Goal: Obtain resource: Obtain resource

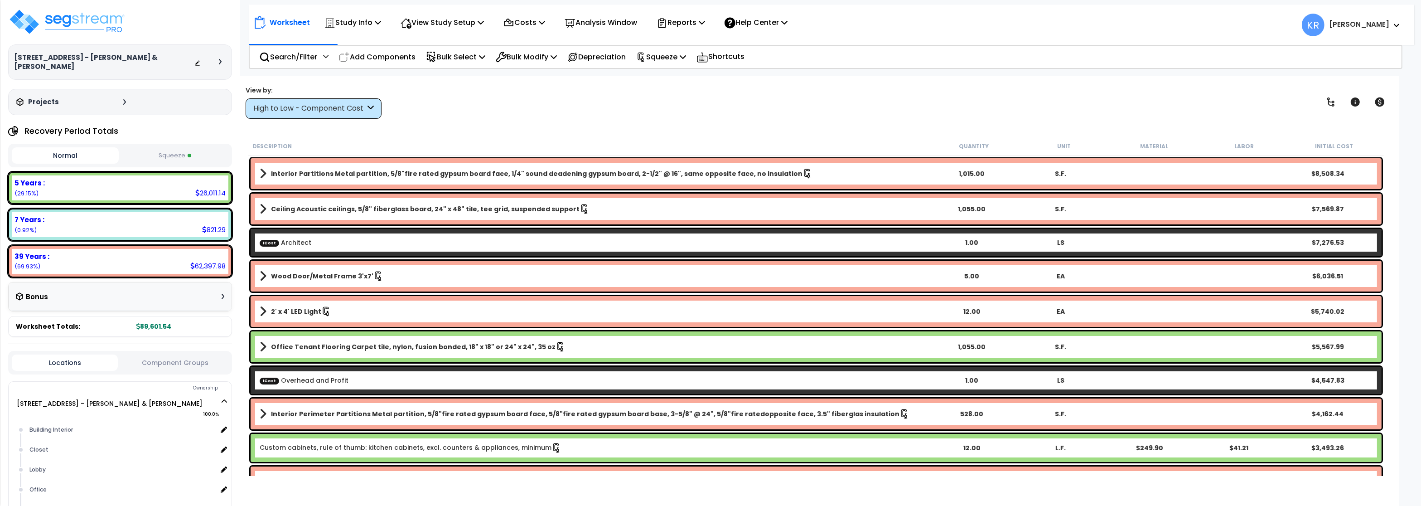
scroll to position [71, 0]
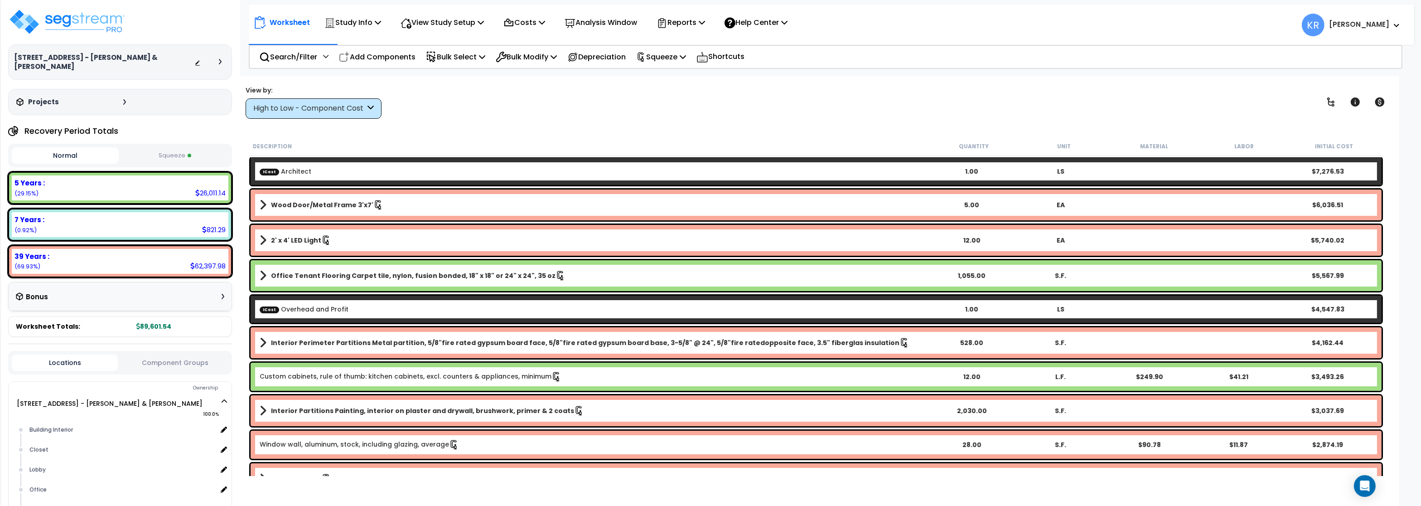
click at [145, 148] on button "Squeeze" at bounding box center [174, 156] width 107 height 16
click at [660, 53] on p "Squeeze" at bounding box center [661, 57] width 50 height 12
click at [693, 24] on p "Reports" at bounding box center [681, 22] width 48 height 12
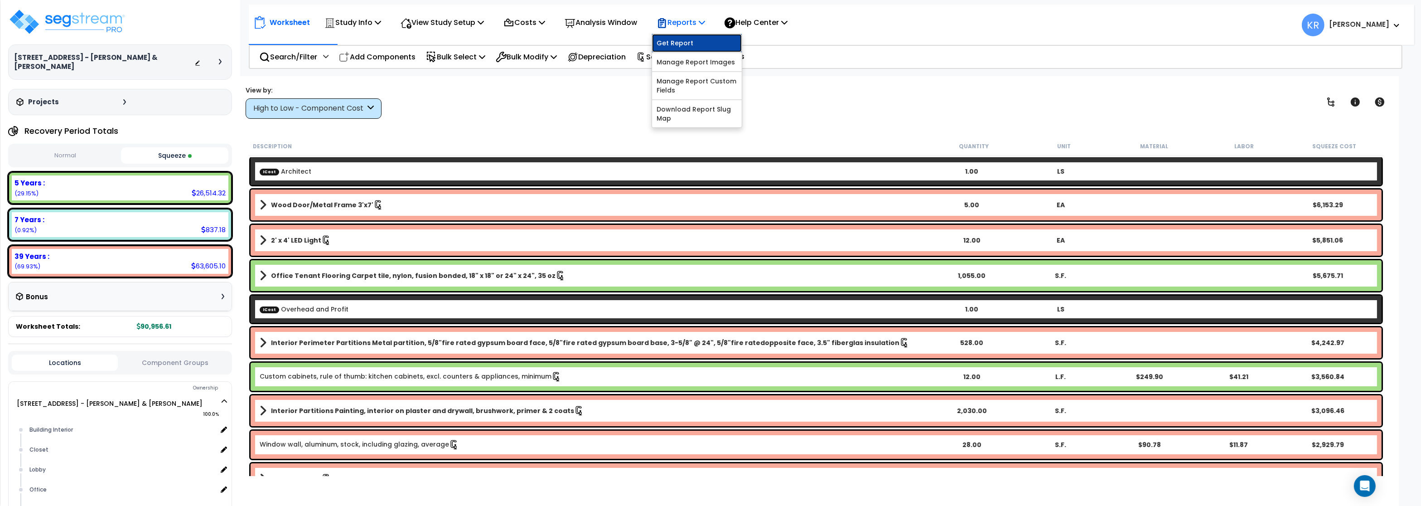
click at [683, 40] on link "Get Report" at bounding box center [697, 43] width 90 height 18
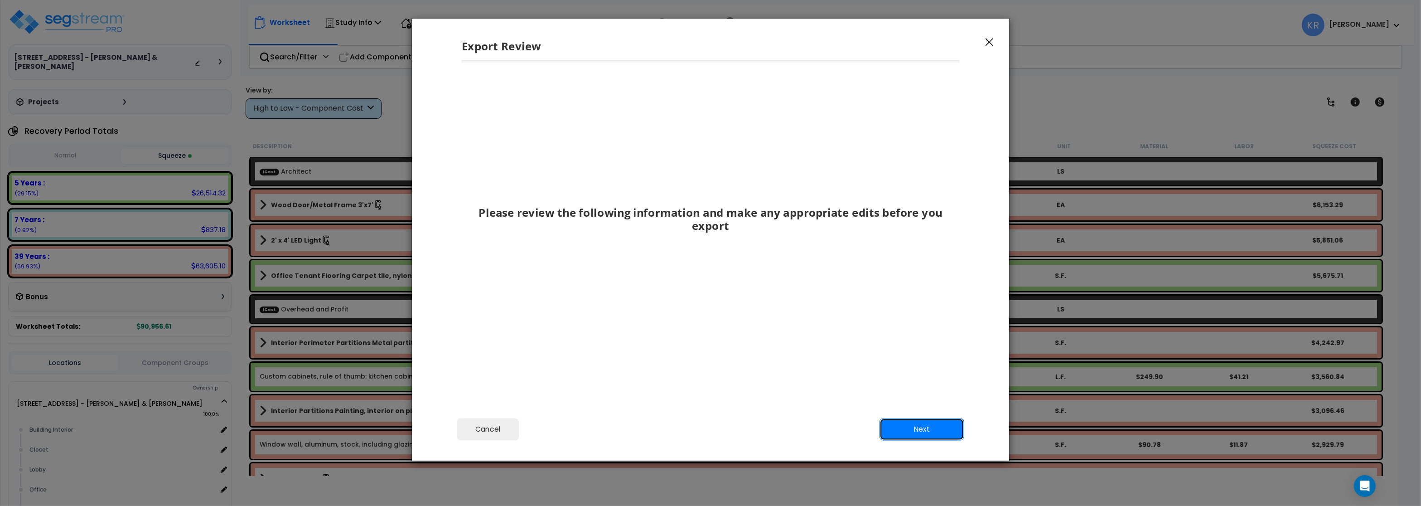
click at [952, 426] on button "Next" at bounding box center [922, 429] width 85 height 23
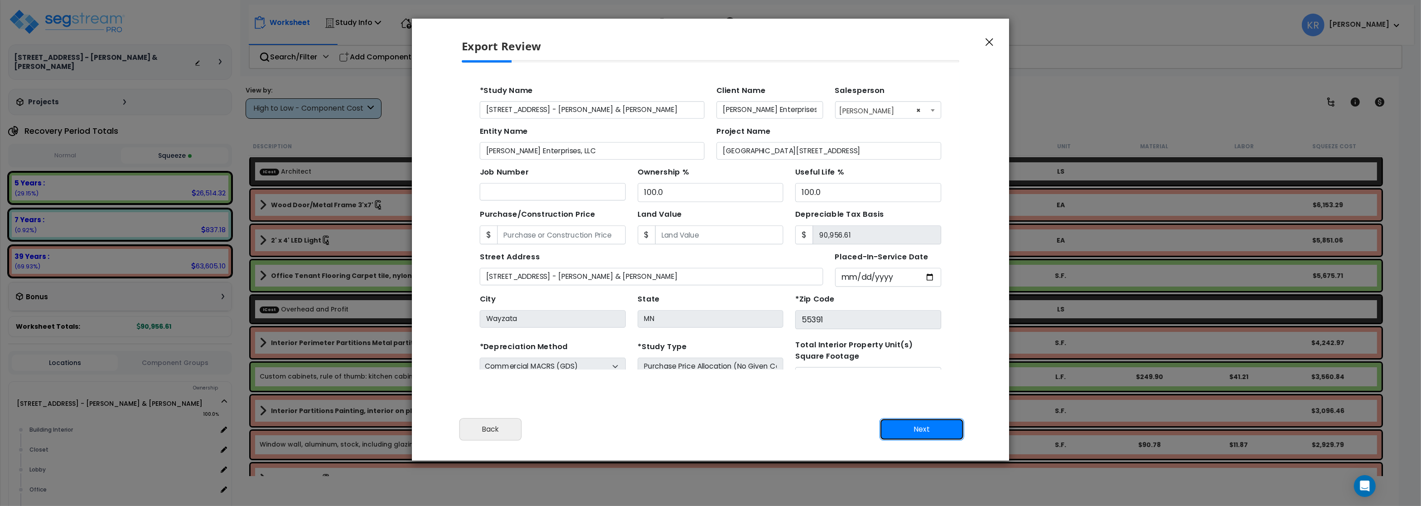
click at [951, 424] on button "Next" at bounding box center [922, 429] width 85 height 23
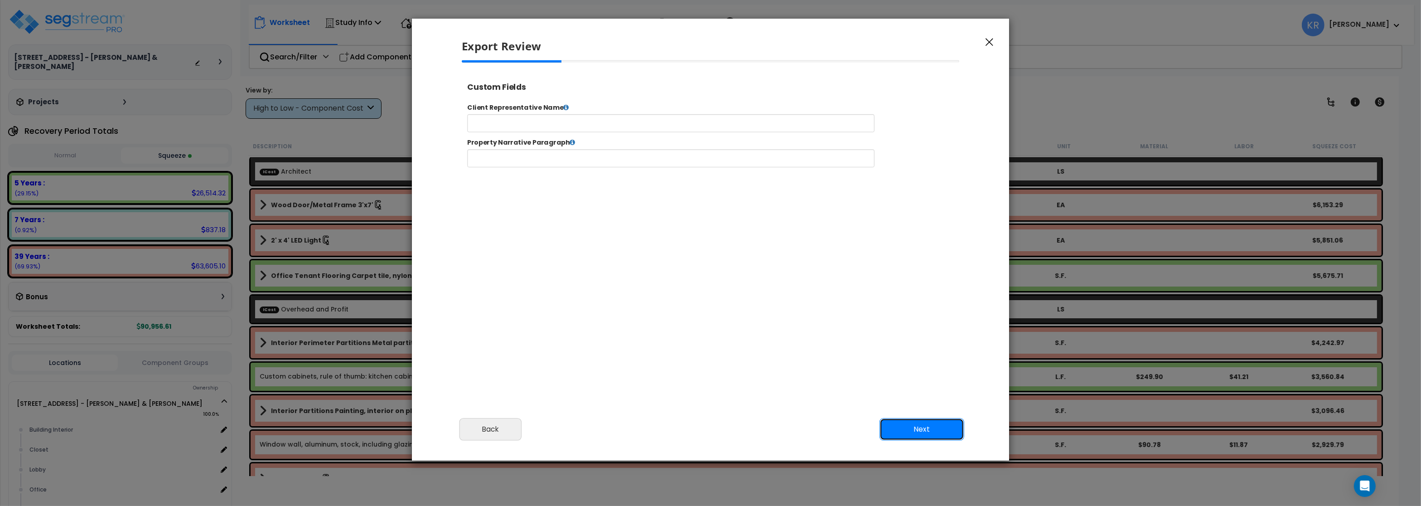
click at [951, 424] on button "Next" at bounding box center [922, 429] width 85 height 23
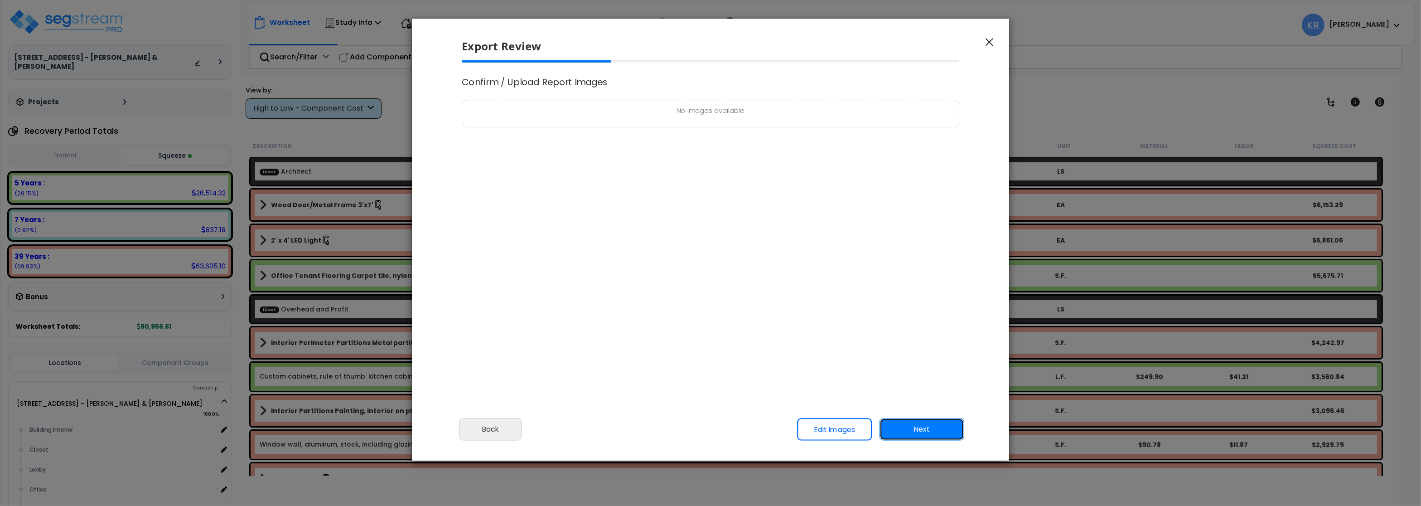
click at [951, 424] on button "Next" at bounding box center [922, 429] width 85 height 23
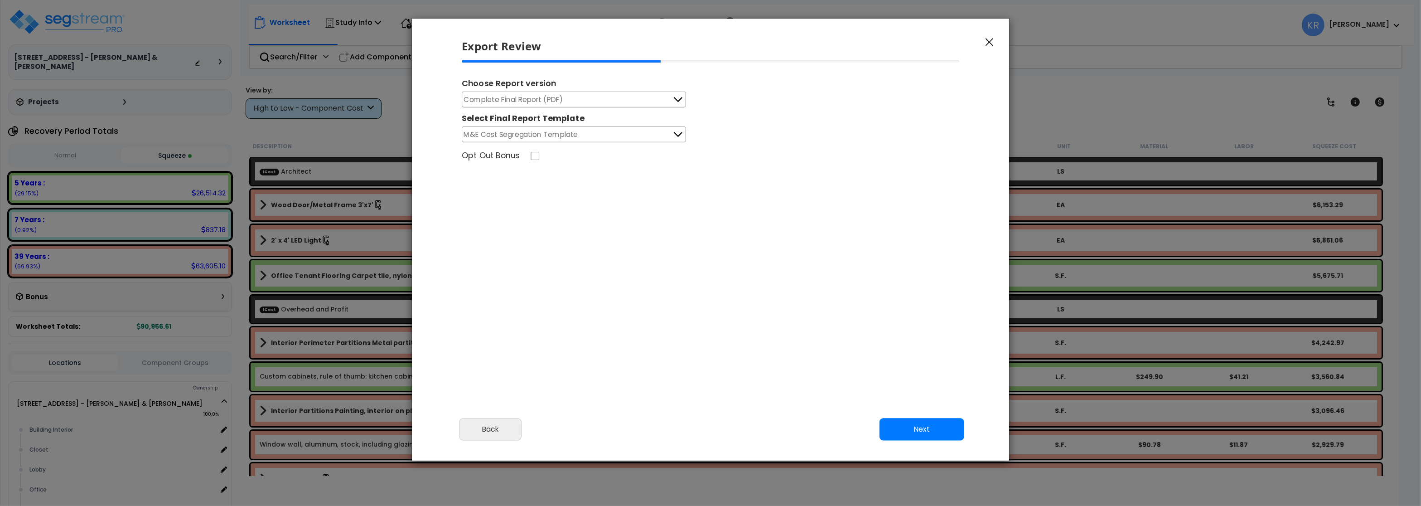
click at [521, 97] on span "Complete Final Report (PDF)" at bounding box center [513, 99] width 99 height 11
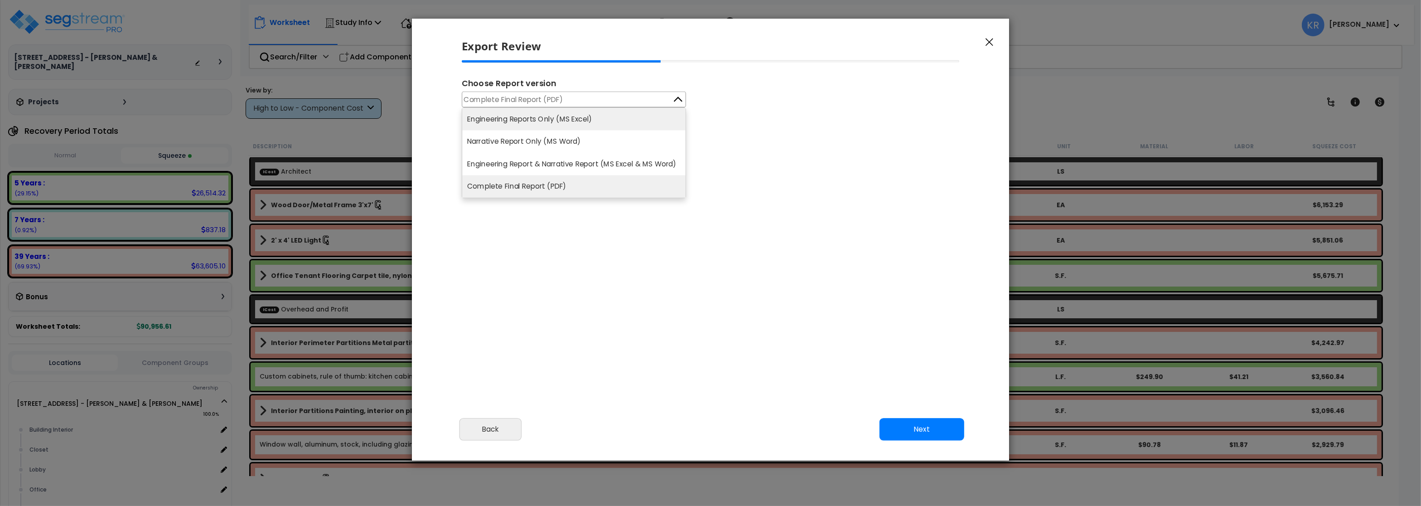
click at [516, 115] on li "Engineering Reports Only (MS Excel)" at bounding box center [573, 119] width 223 height 22
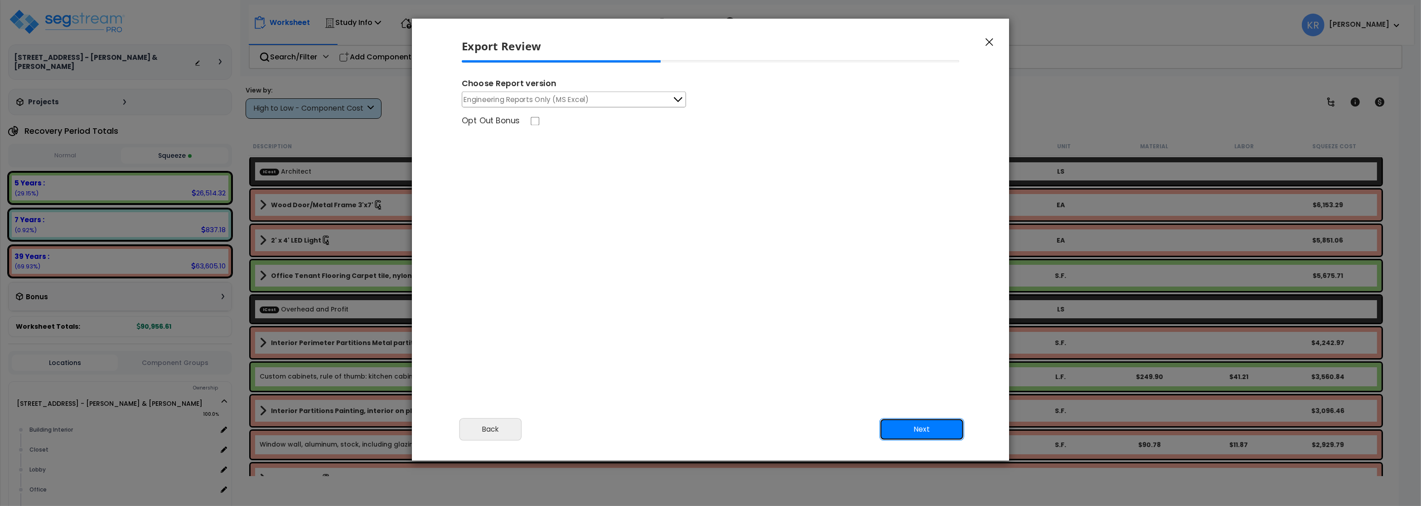
click at [910, 423] on button "Next" at bounding box center [922, 429] width 85 height 23
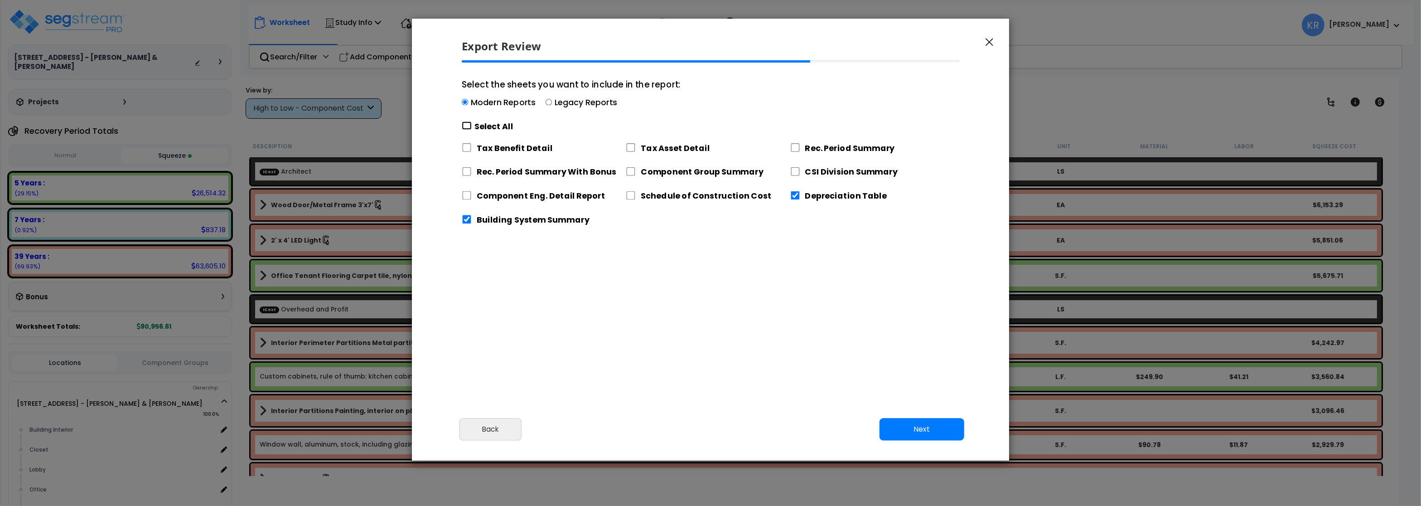
click at [469, 127] on input "Select the sheets you want to include in the report: Modern Reports Legacy Repo…" at bounding box center [467, 125] width 10 height 9
checkbox input "true"
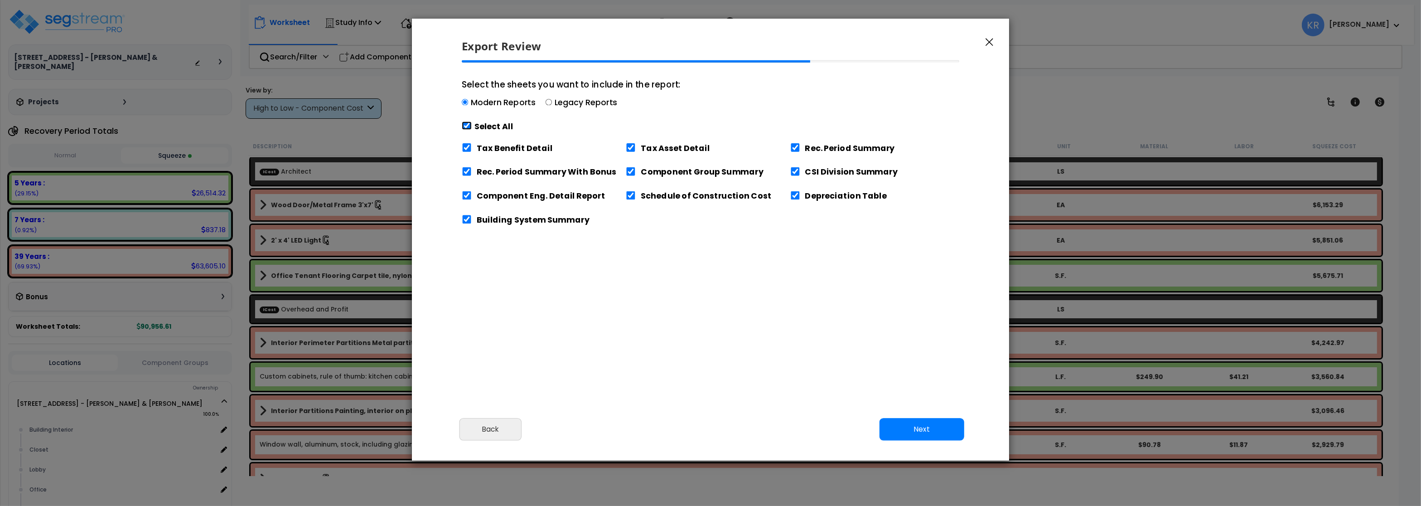
checkbox input "true"
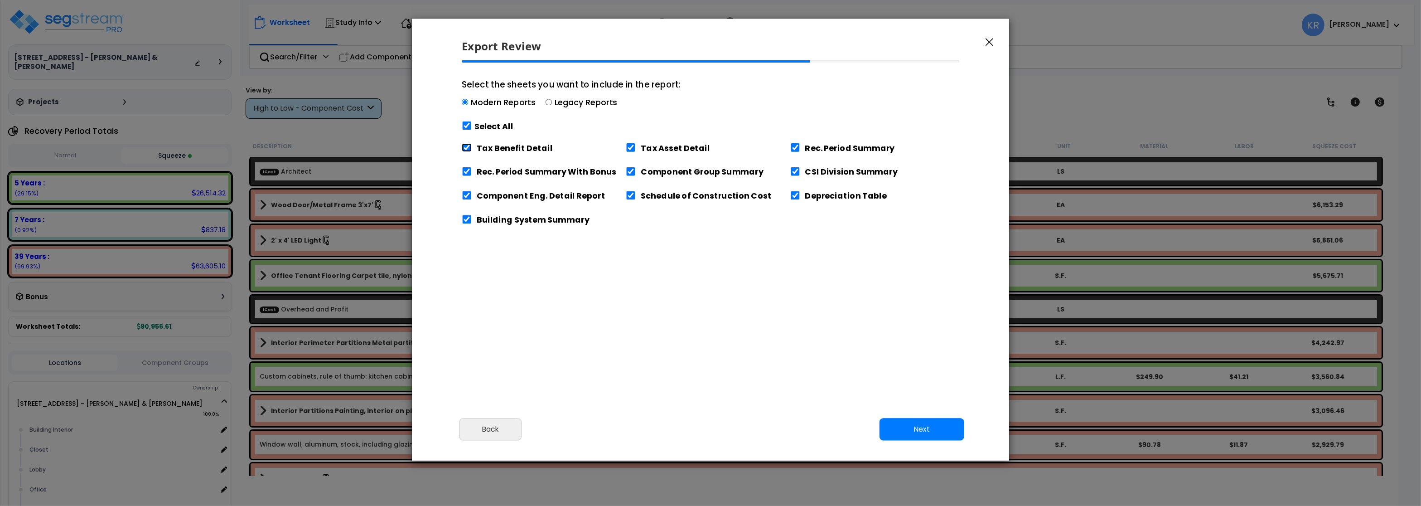
click at [467, 146] on input "Tax Benefit Detail" at bounding box center [467, 147] width 10 height 9
checkbox input "false"
click at [629, 196] on input "Schedule of Construction Cost" at bounding box center [631, 195] width 10 height 9
checkbox input "false"
click at [932, 434] on button "Next" at bounding box center [922, 429] width 85 height 23
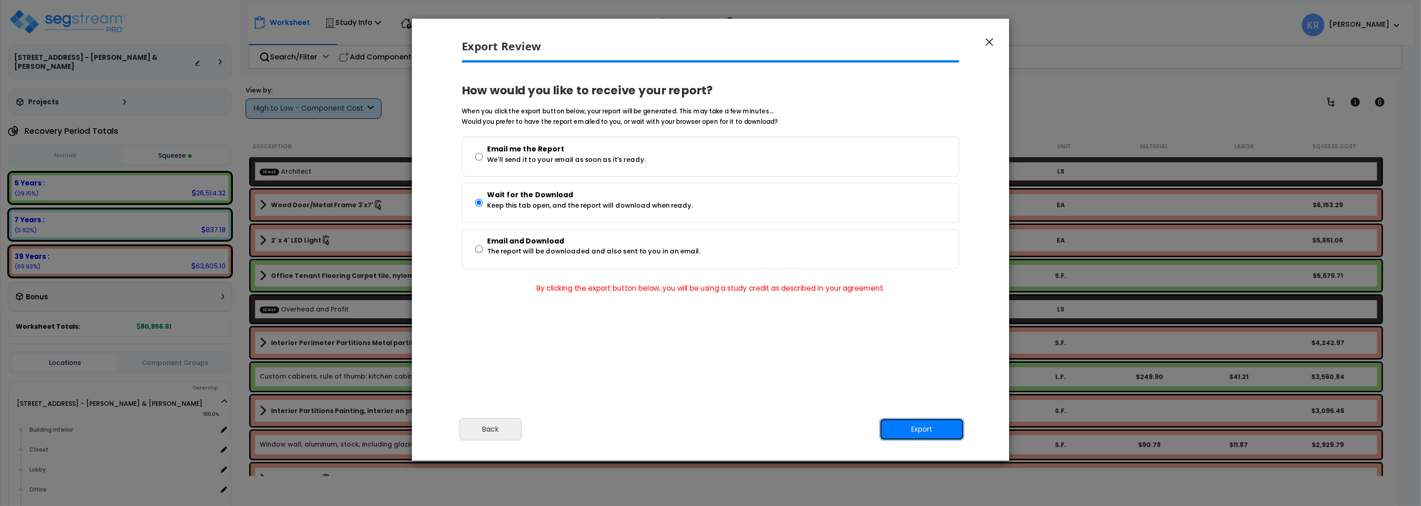
click at [926, 428] on button "Export" at bounding box center [922, 429] width 85 height 23
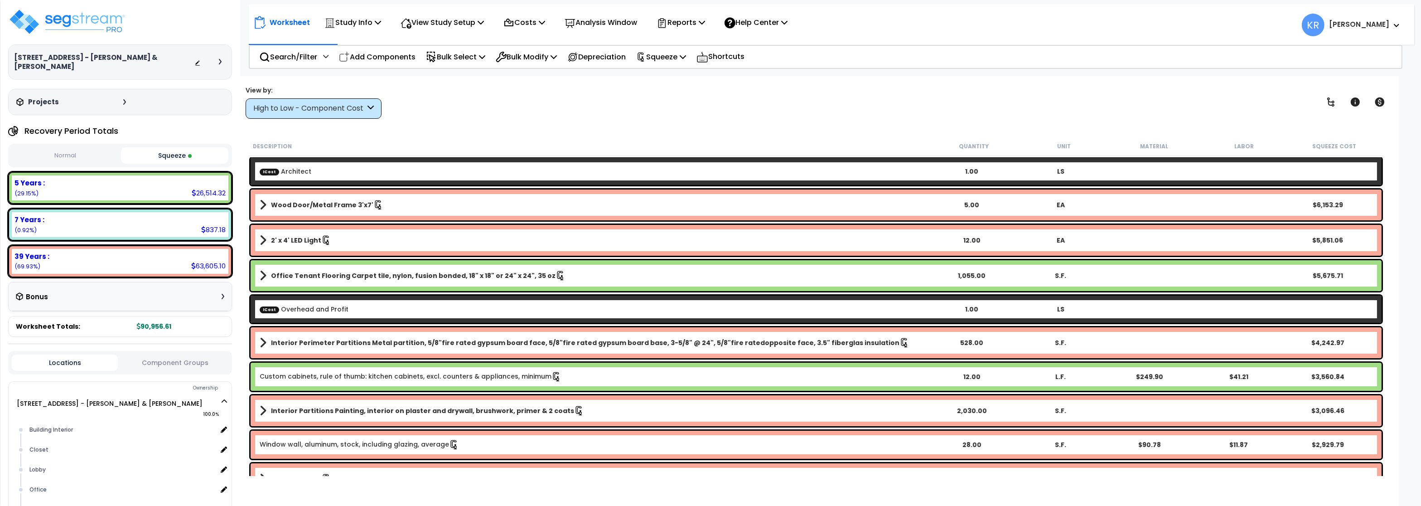
click at [680, 23] on p "Reports" at bounding box center [681, 22] width 48 height 12
click at [678, 43] on link "Get Report" at bounding box center [697, 43] width 90 height 18
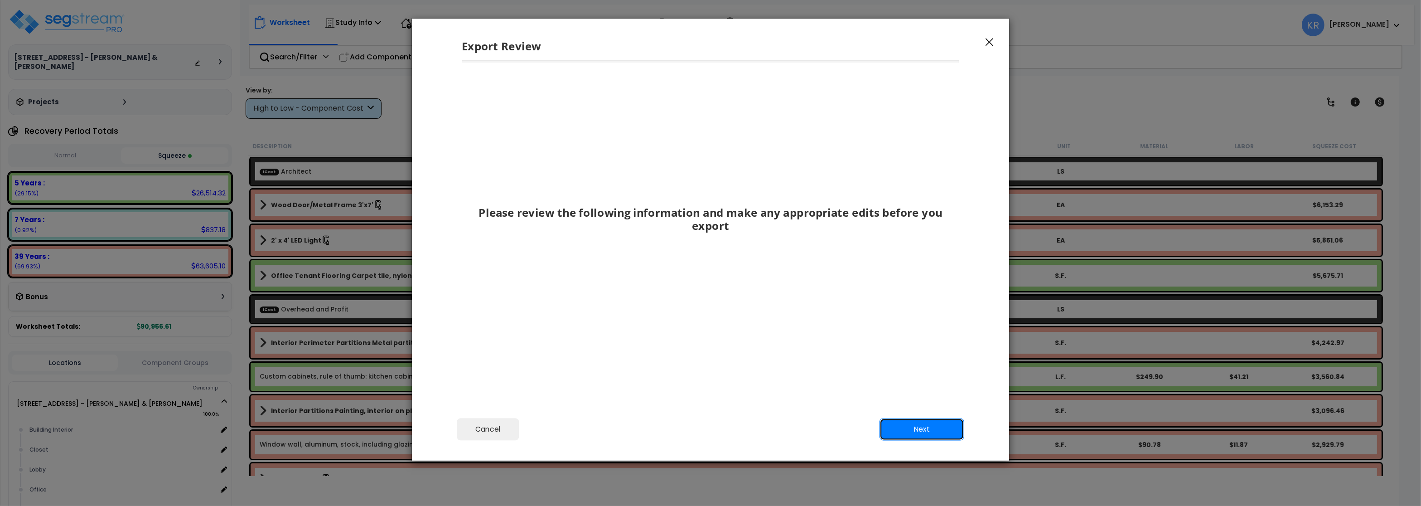
click at [922, 426] on button "Next" at bounding box center [922, 429] width 85 height 23
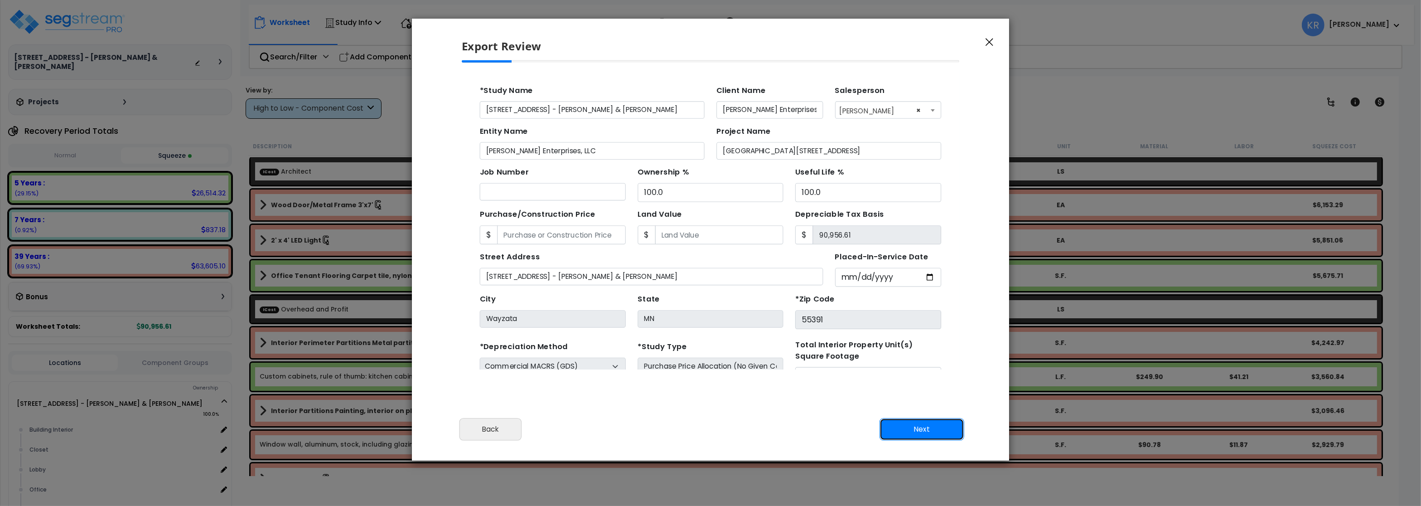
click at [922, 426] on button "Next" at bounding box center [922, 429] width 85 height 23
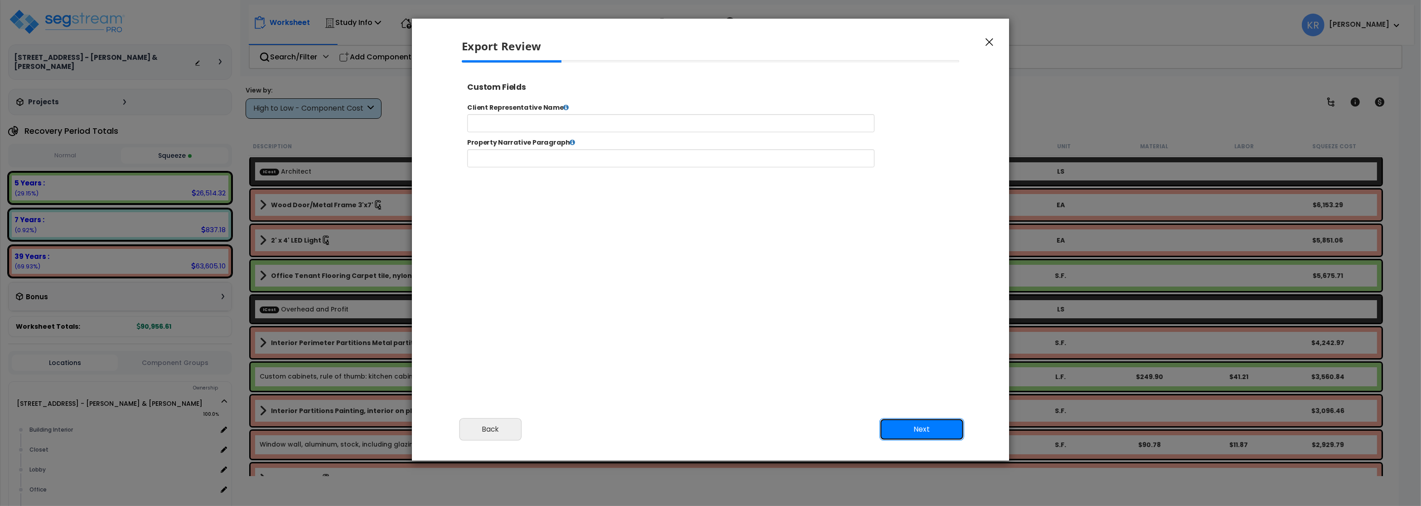
click at [922, 426] on button "Next" at bounding box center [922, 429] width 85 height 23
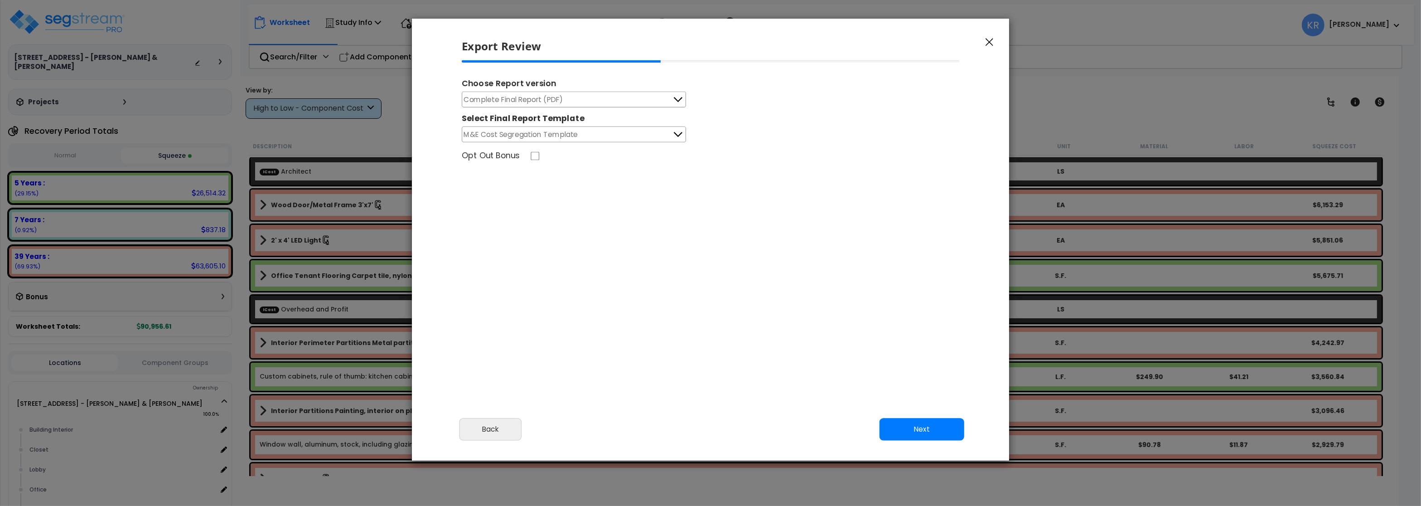
click at [532, 100] on span "Complete Final Report (PDF)" at bounding box center [513, 99] width 99 height 11
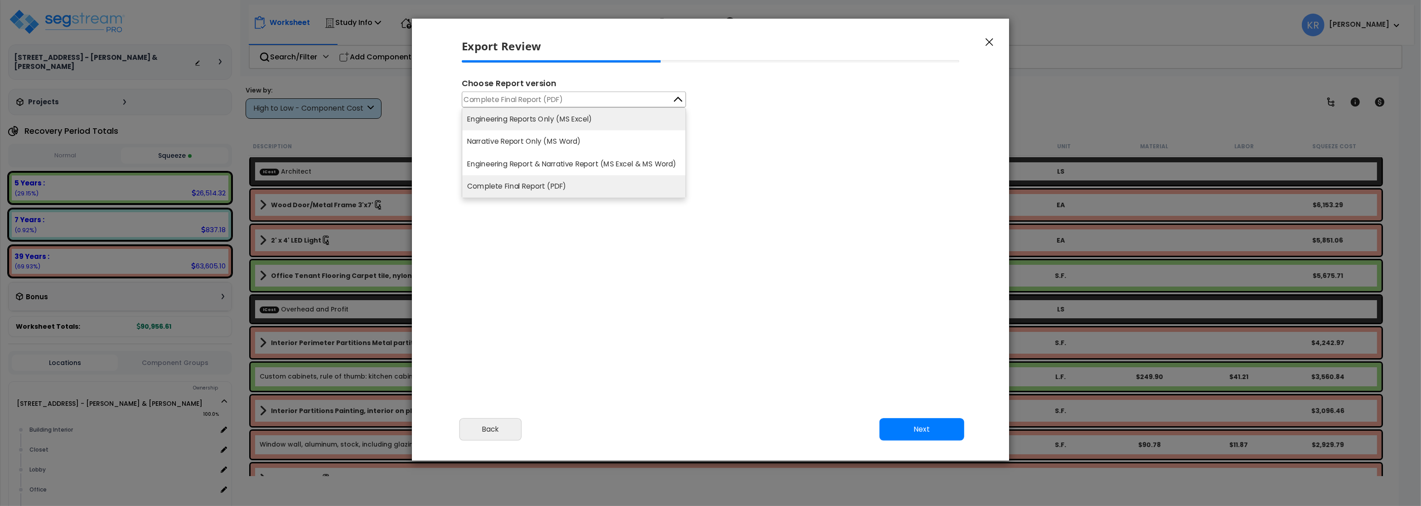
click at [529, 118] on li "Engineering Reports Only (MS Excel)" at bounding box center [573, 119] width 223 height 22
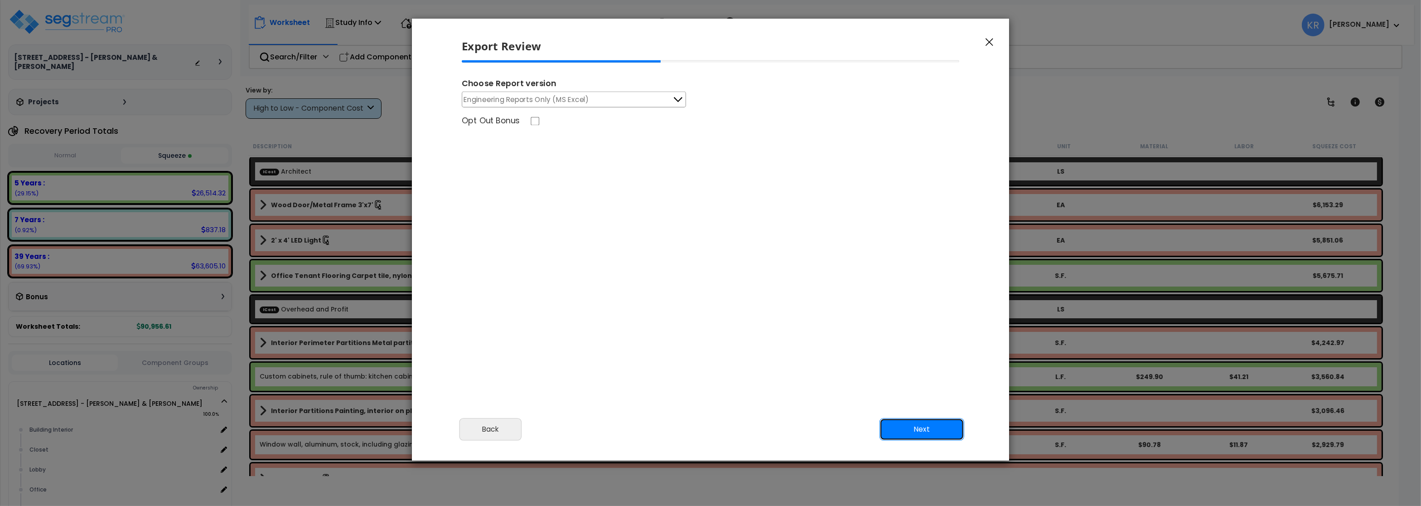
click at [928, 426] on button "Next" at bounding box center [922, 429] width 85 height 23
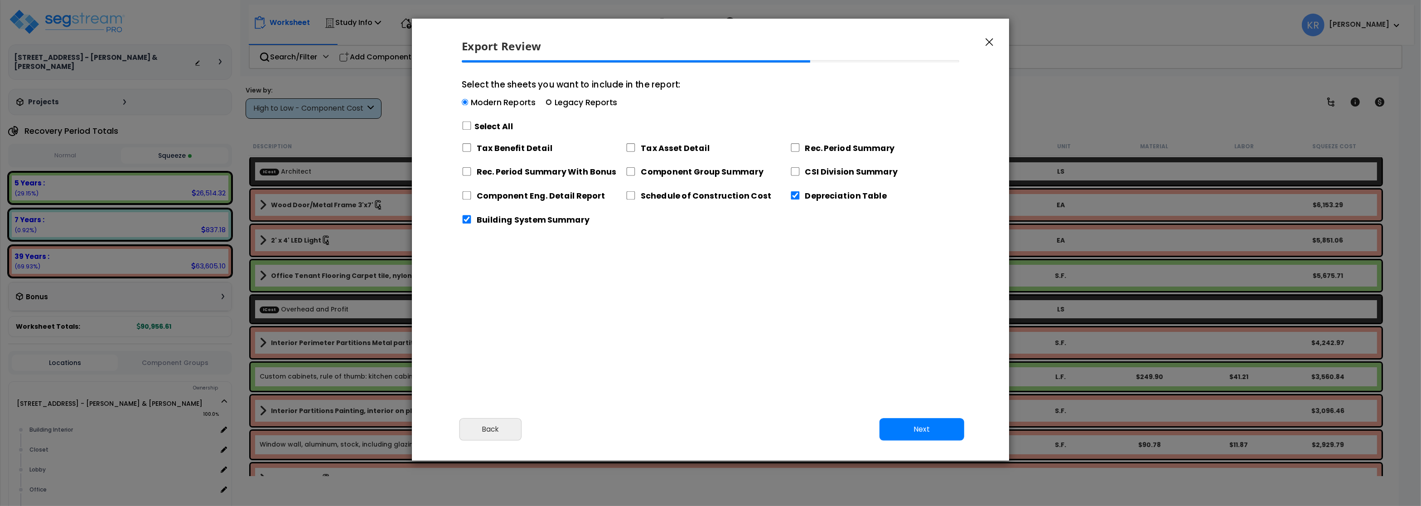
click at [547, 100] on input "Select the sheets you want to include in the report: Modern Reports Legacy Repo…" at bounding box center [549, 102] width 6 height 6
radio input "true"
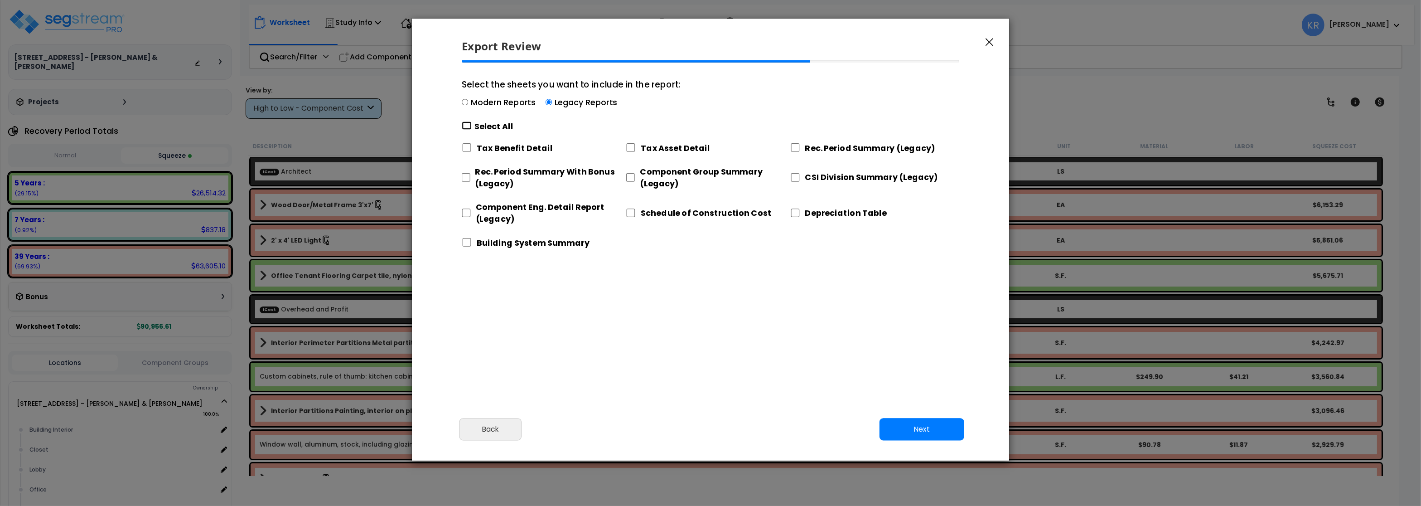
click at [465, 123] on input "Select the sheets you want to include in the report: Modern Reports Legacy Repo…" at bounding box center [467, 125] width 10 height 9
checkbox input "true"
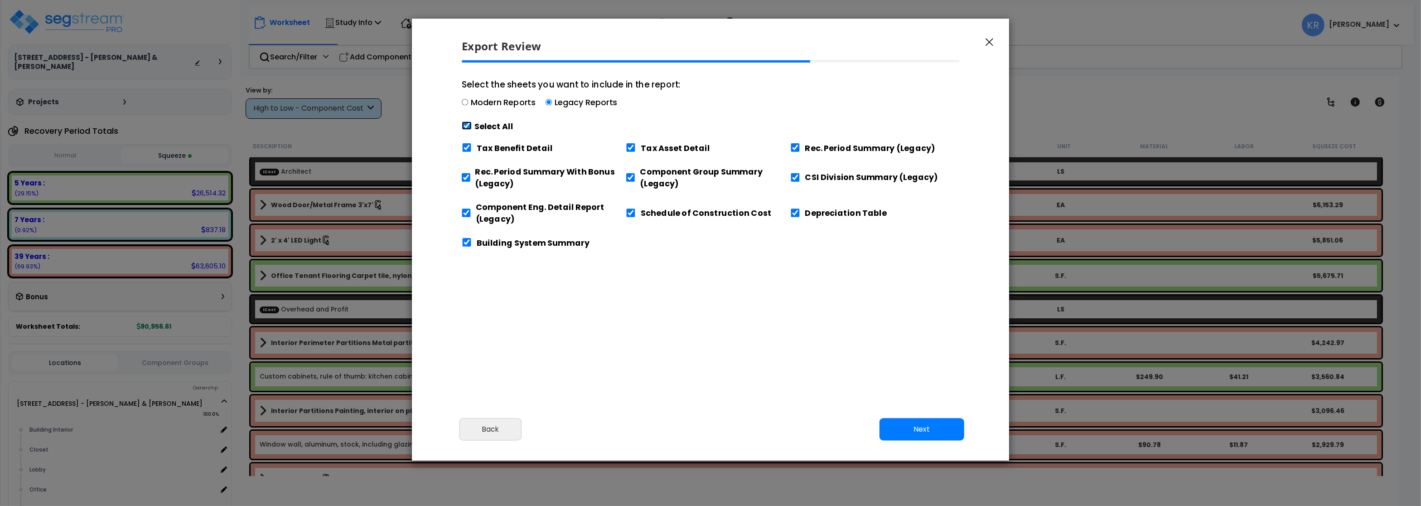
checkbox input "true"
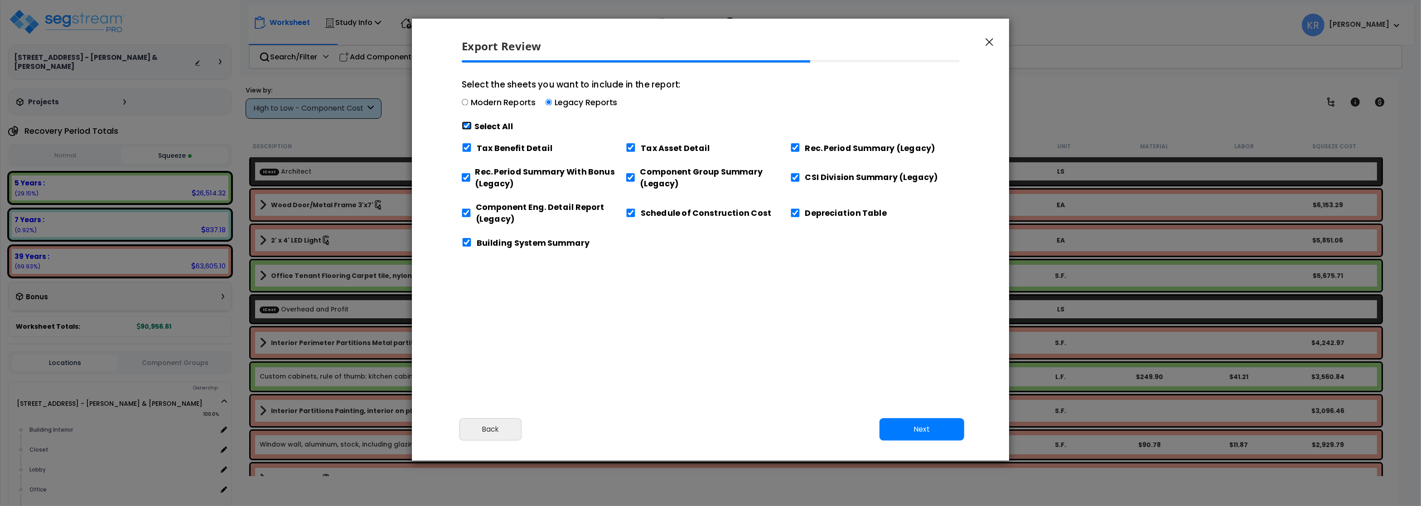
checkbox input "true"
click at [466, 147] on input "Tax Benefit Detail" at bounding box center [467, 147] width 10 height 9
checkbox input "false"
click at [632, 147] on input "Tax Asset Detail" at bounding box center [631, 147] width 10 height 9
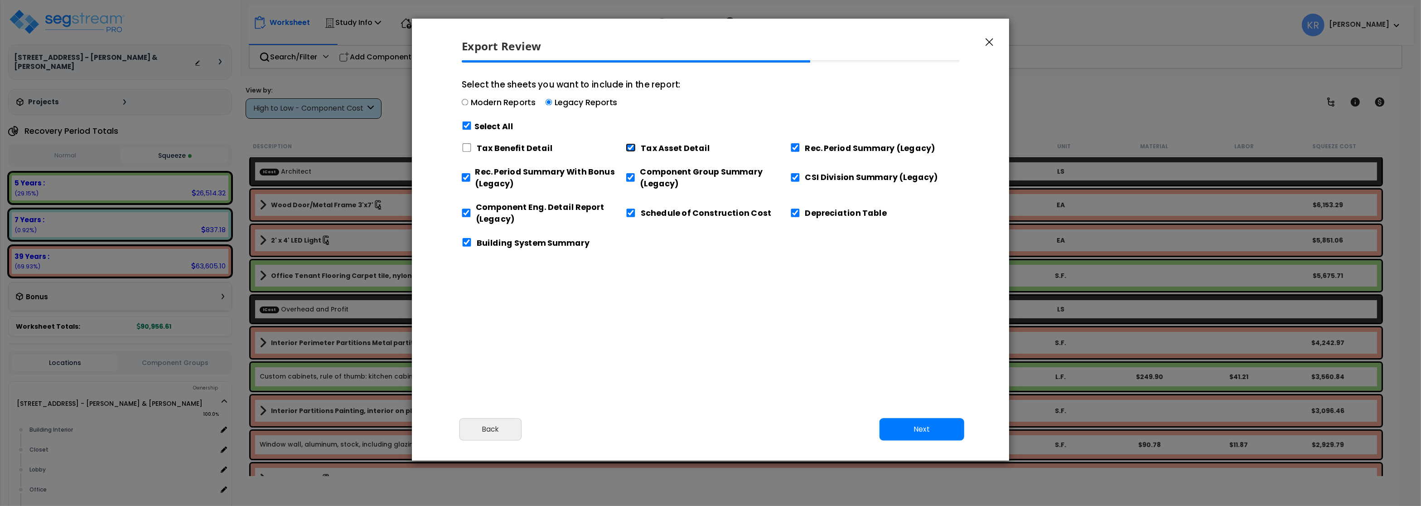
checkbox input "false"
click at [629, 213] on input "Schedule of Construction Cost" at bounding box center [631, 212] width 10 height 9
checkbox input "false"
click at [794, 212] on input "Depreciation Table" at bounding box center [795, 212] width 10 height 9
checkbox input "false"
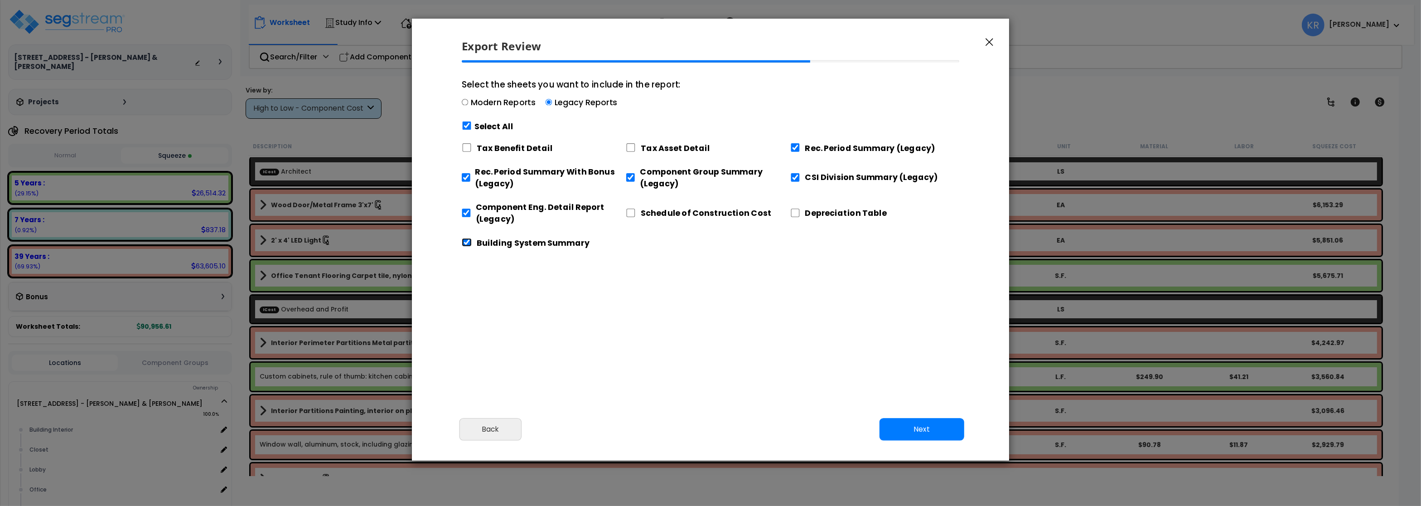
click at [465, 241] on input "Building System Summary" at bounding box center [467, 242] width 10 height 9
checkbox input "false"
click at [912, 430] on button "Next" at bounding box center [922, 429] width 85 height 23
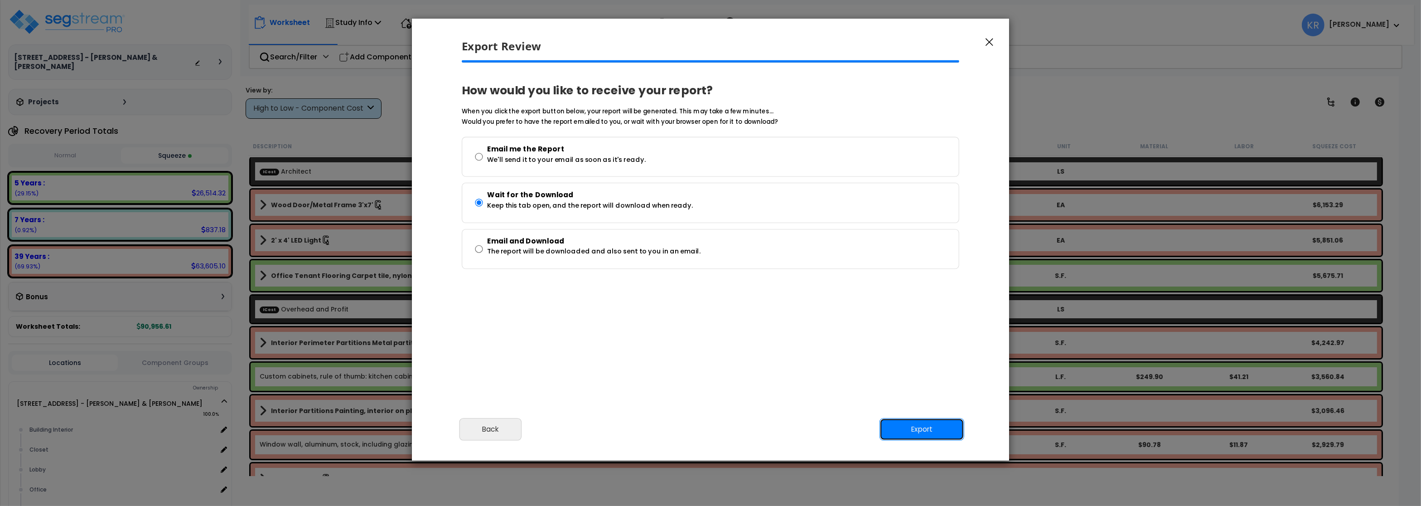
click at [924, 433] on button "Export" at bounding box center [922, 429] width 85 height 23
